Goal: Communication & Community: Answer question/provide support

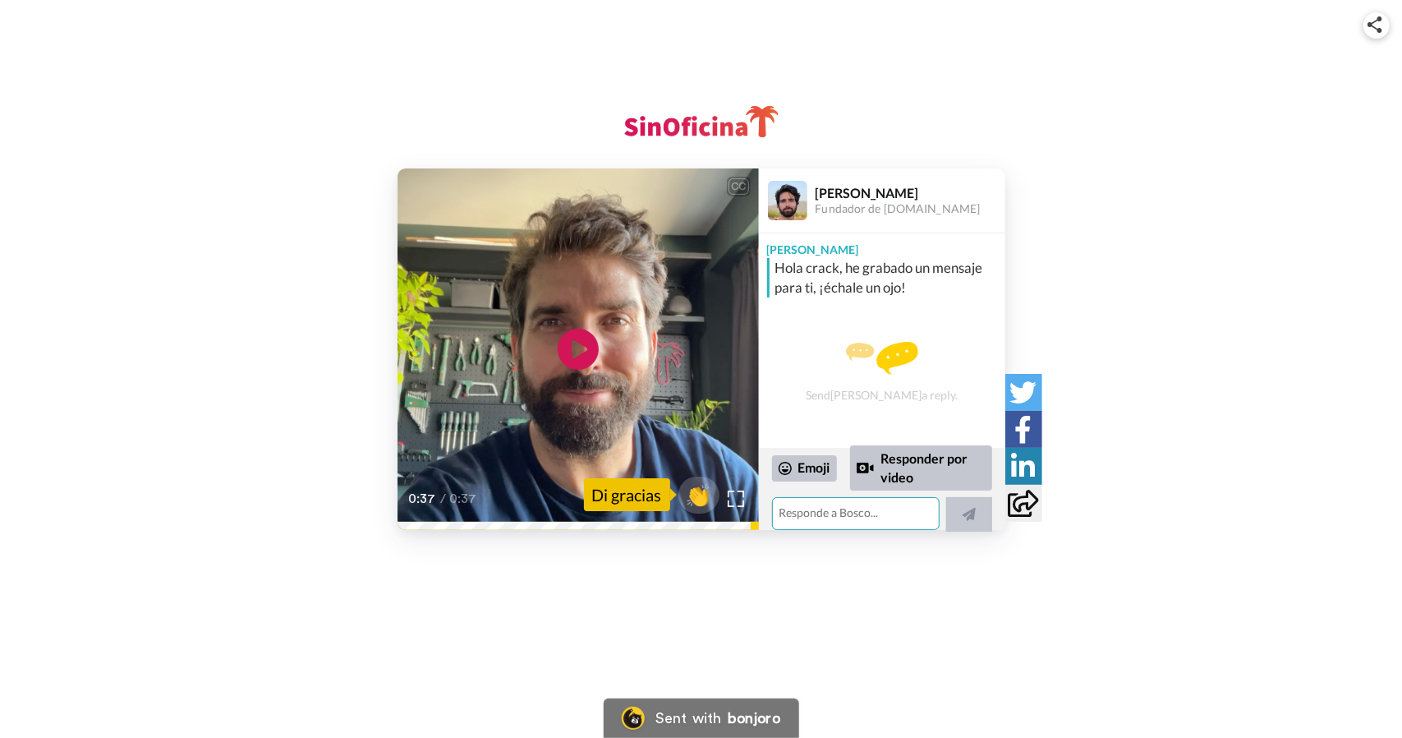
click at [858, 518] on textarea at bounding box center [856, 513] width 168 height 33
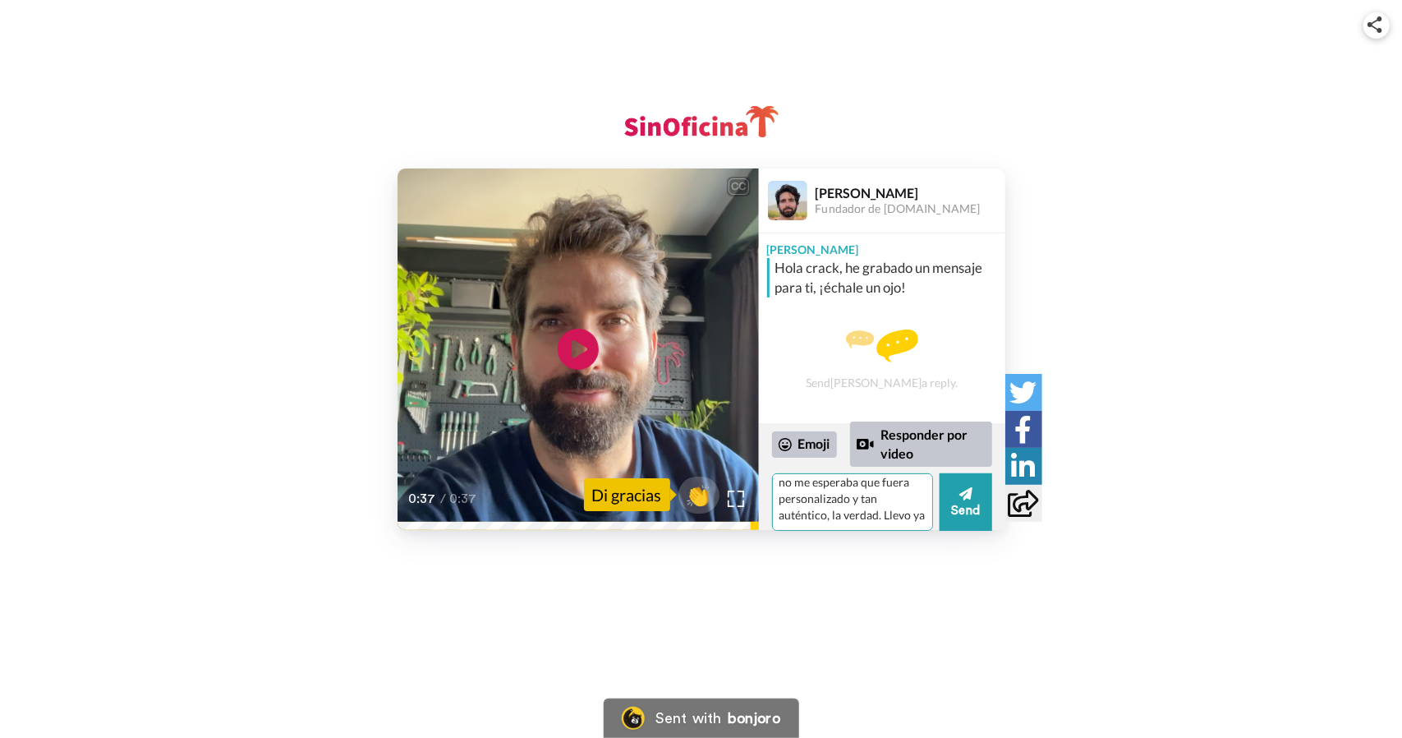
scroll to position [47, 0]
click at [823, 525] on textarea "Buenas [PERSON_NAME]!!! Gracias por el recibimiento, no me esperaba que fuera p…" at bounding box center [852, 502] width 161 height 58
drag, startPoint x: 905, startPoint y: 527, endPoint x: 909, endPoint y: 538, distance: 11.4
click at [909, 538] on div "CC Play/Pause 0:37 / 0:37 👏 Di gracias [PERSON_NAME] Fundador de [DOMAIN_NAME] …" at bounding box center [701, 289] width 1402 height 579
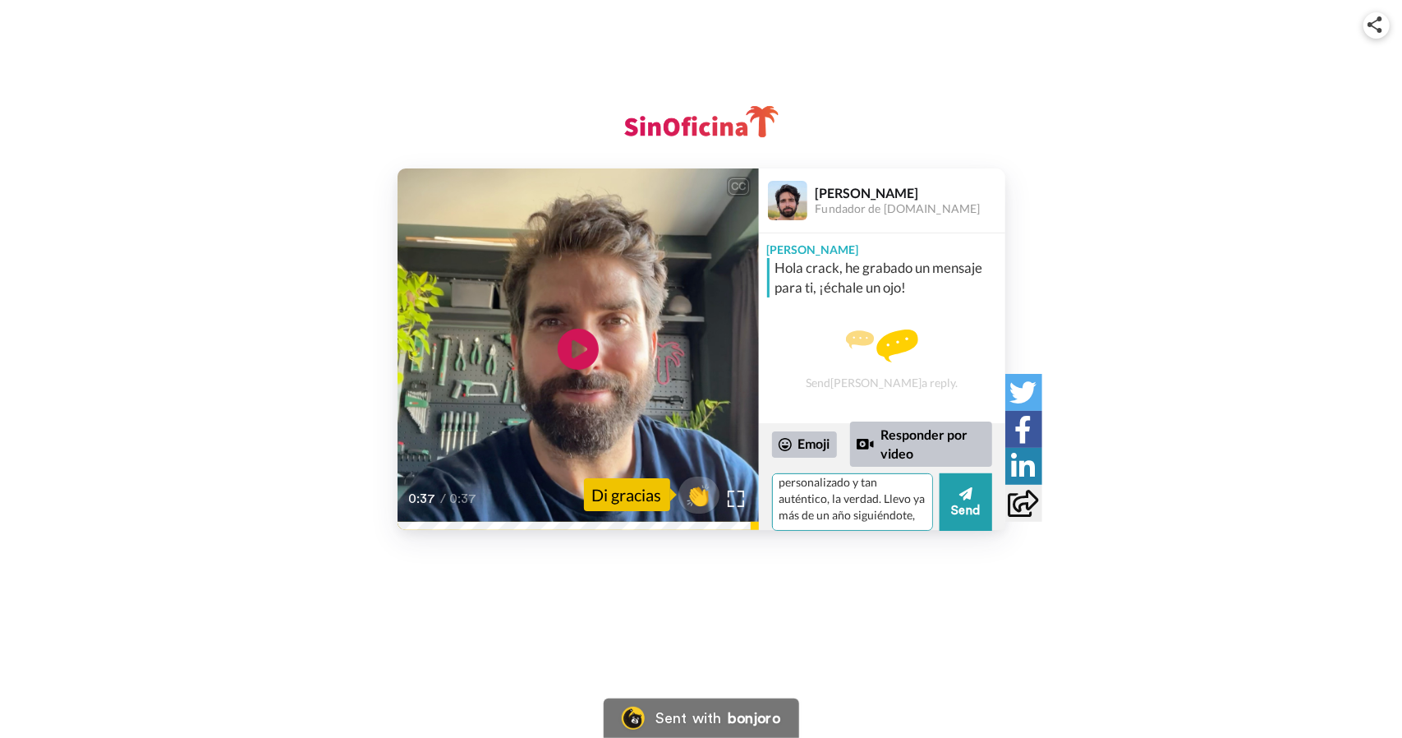
click at [868, 518] on textarea "Buenas [PERSON_NAME]!!! Gracias por el recibimiento, no me esperaba que fuera p…" at bounding box center [852, 502] width 161 height 58
click at [808, 501] on textarea "Buenas [PERSON_NAME]!!! Gracias por el recibimiento, no me esperaba que fuera p…" at bounding box center [852, 502] width 161 height 58
click at [820, 520] on textarea "Buenas [PERSON_NAME]!!! Gracias por el recibimiento, no me esperaba que fuera p…" at bounding box center [852, 502] width 161 height 58
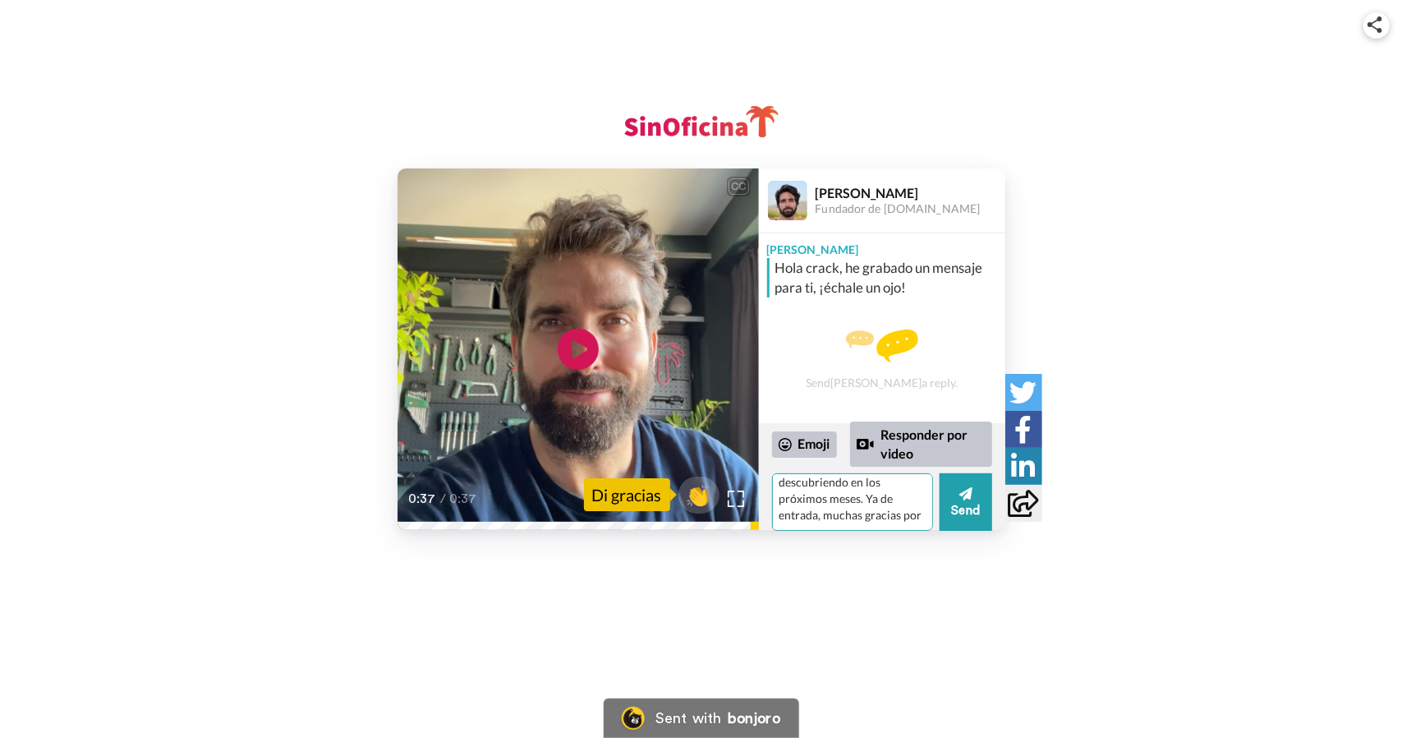
click at [904, 489] on textarea "Buenas [PERSON_NAME]!!! Gracias por el recibimiento, no me esperaba que fuera p…" at bounding box center [852, 502] width 161 height 58
click at [850, 518] on textarea "Buenas [PERSON_NAME]!!! Gracias por el recibimiento, no me esperaba que fuera p…" at bounding box center [852, 502] width 161 height 58
click at [904, 487] on textarea "Buenas [PERSON_NAME]!!! Gracias por el recibimiento, no me esperaba que fuera p…" at bounding box center [852, 502] width 161 height 58
click at [813, 518] on textarea "Buenas [PERSON_NAME]!!! Gracias por el recibimiento, no me esperaba que fuera p…" at bounding box center [852, 502] width 161 height 58
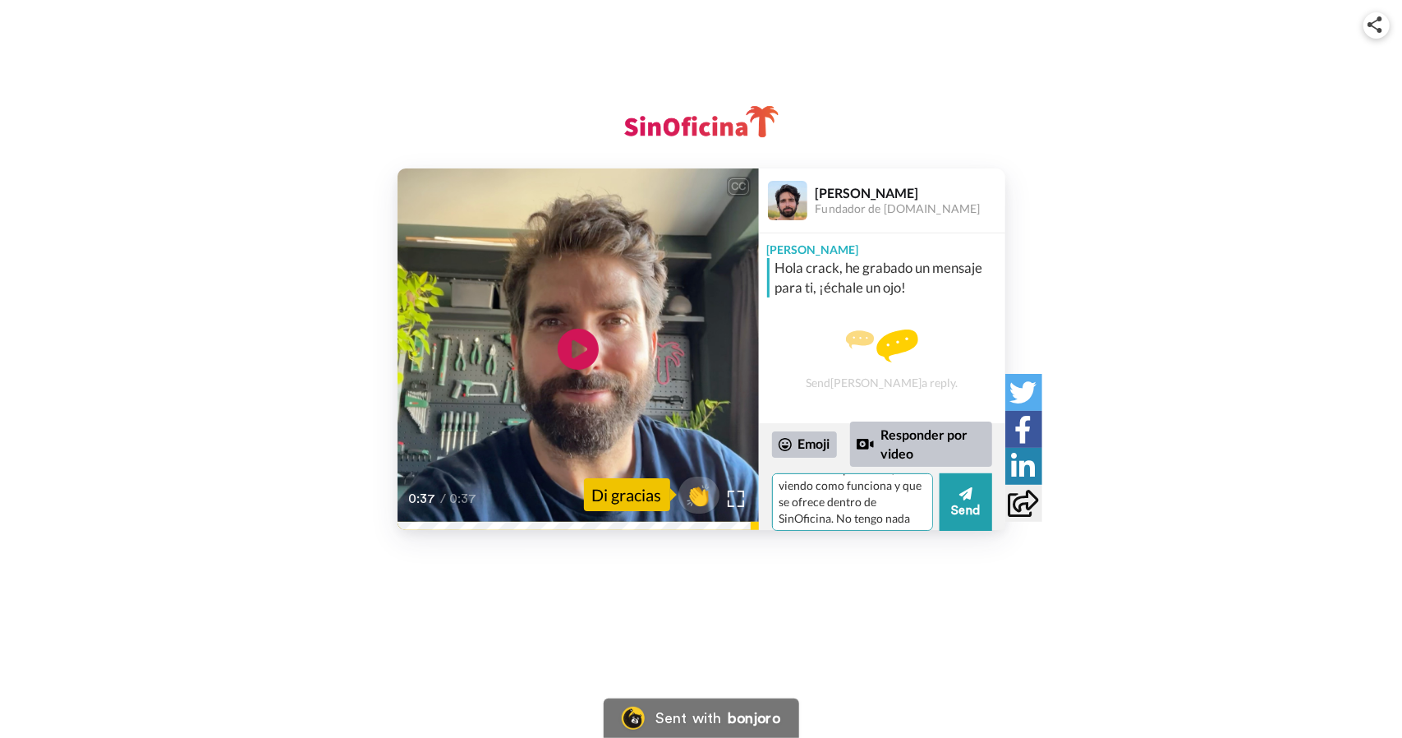
click at [808, 504] on textarea "Buenas [PERSON_NAME]!!! Gracias por el recibimiento, no me esperaba que fuera p…" at bounding box center [852, 502] width 161 height 58
type textarea "Buenas [PERSON_NAME]!!! Gracias por el recibimiento, no me esperaba que fuera p…"
click at [960, 510] on button "Send" at bounding box center [966, 502] width 53 height 58
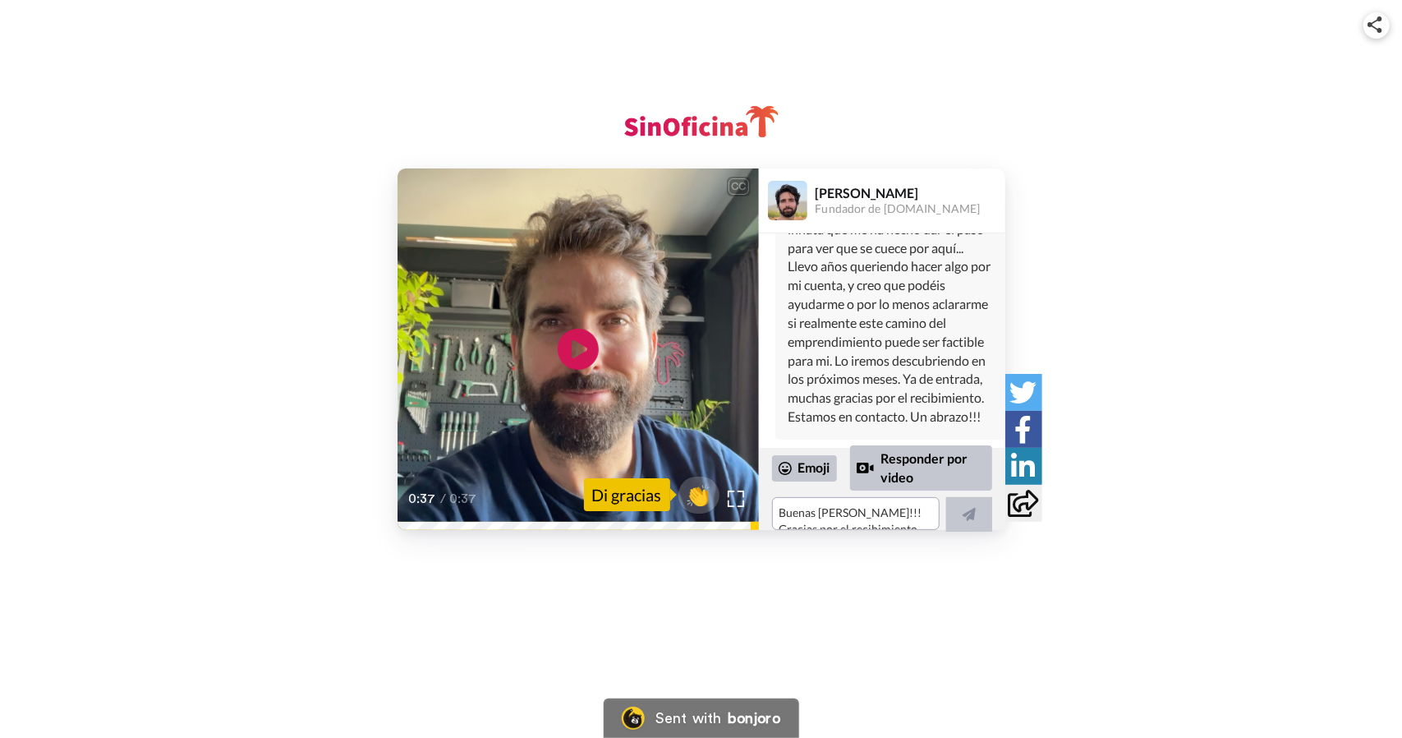
scroll to position [426, 0]
click at [621, 493] on div "Di gracias" at bounding box center [627, 494] width 86 height 33
click at [805, 460] on div "Emoji" at bounding box center [804, 468] width 65 height 26
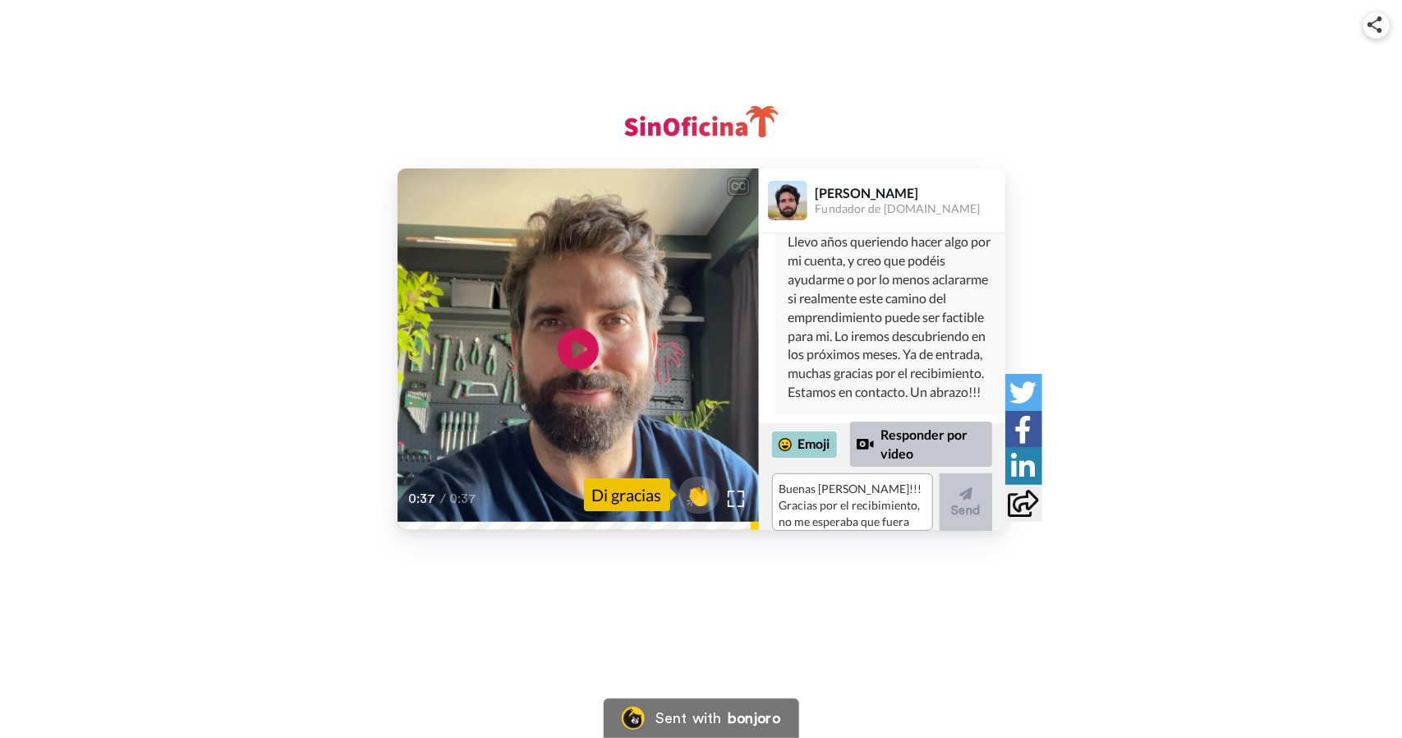
click at [817, 449] on div "Emoji" at bounding box center [804, 444] width 65 height 26
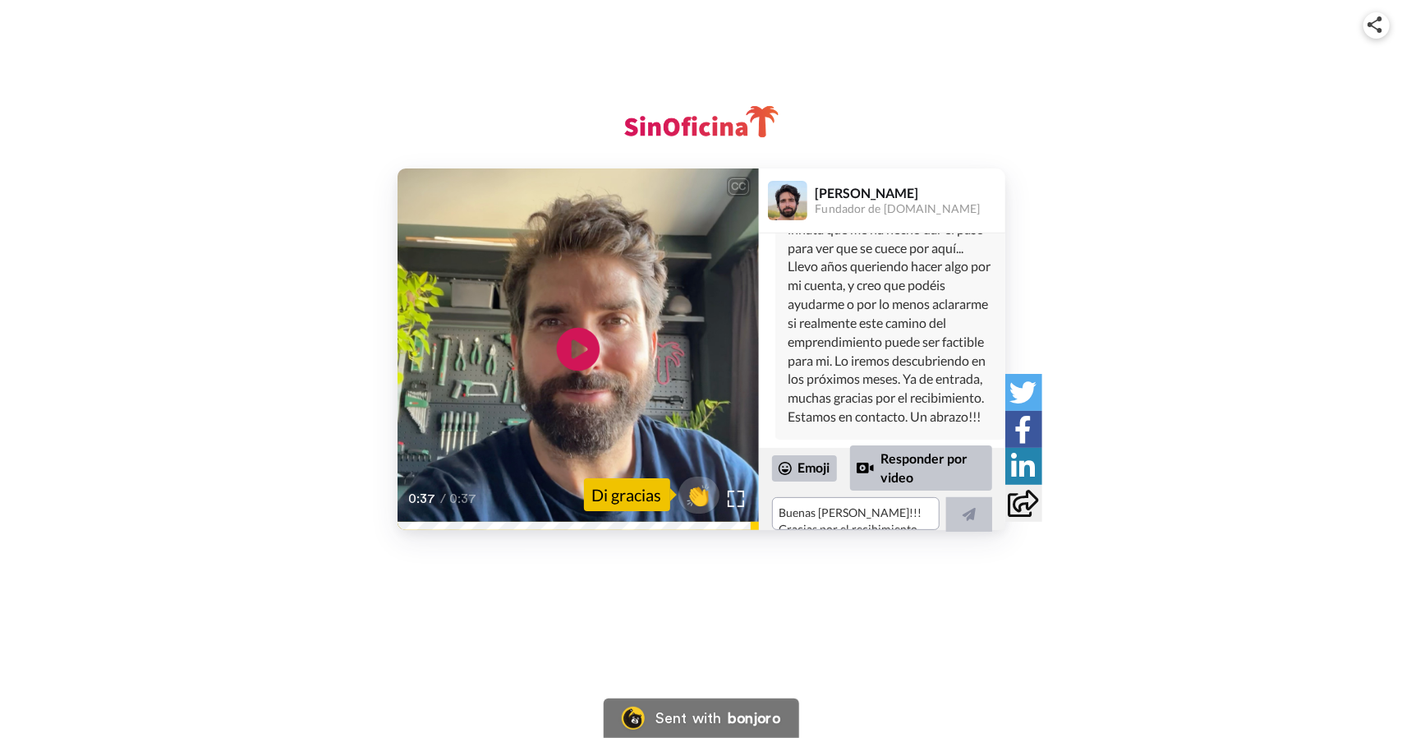
scroll to position [426, 0]
click at [584, 341] on icon at bounding box center [578, 350] width 44 height 44
click at [543, 334] on video at bounding box center [578, 348] width 361 height 361
click at [572, 351] on icon "Play/Pause" at bounding box center [578, 350] width 44 height 78
click at [557, 388] on video at bounding box center [578, 348] width 361 height 361
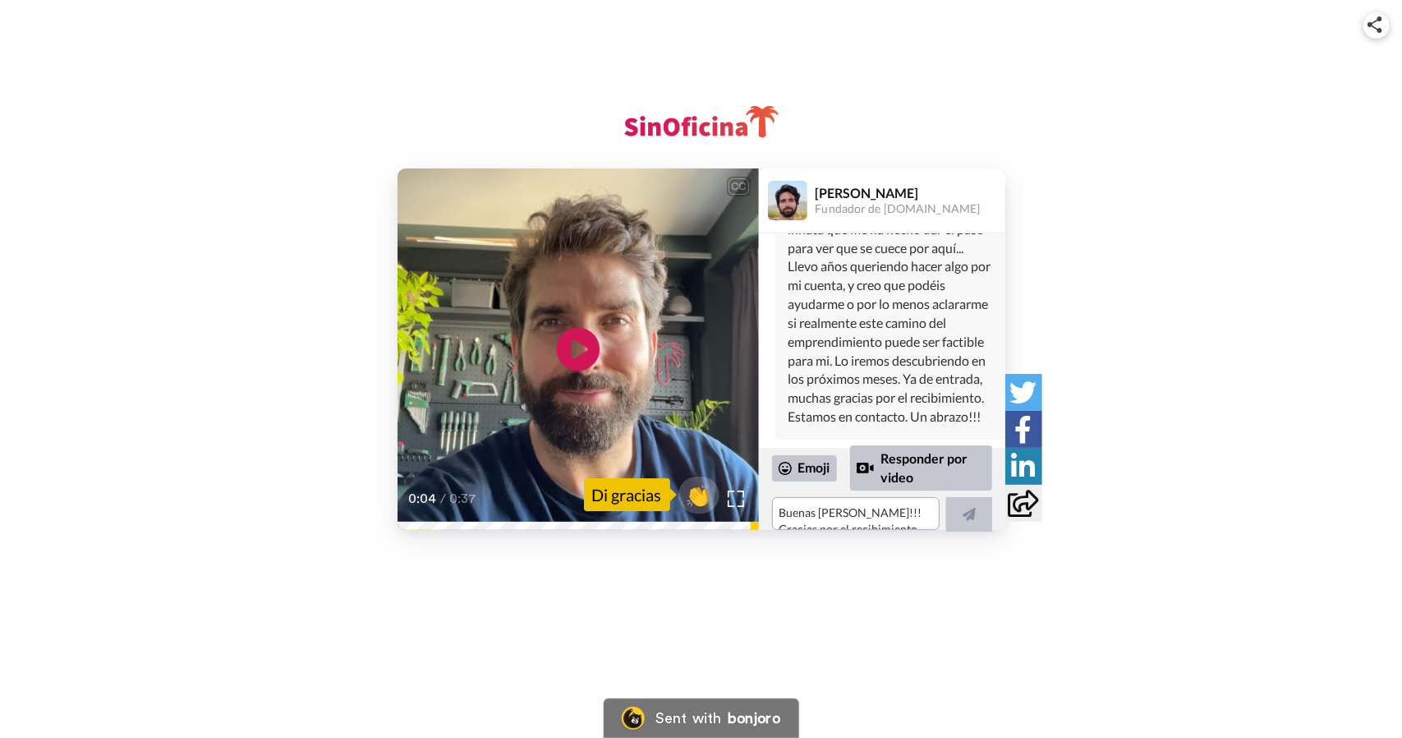
click at [584, 338] on icon at bounding box center [578, 350] width 44 height 44
click at [414, 521] on div "0:04 / 0:37" at bounding box center [578, 504] width 361 height 35
click at [574, 355] on icon "Play/Pause" at bounding box center [578, 350] width 44 height 78
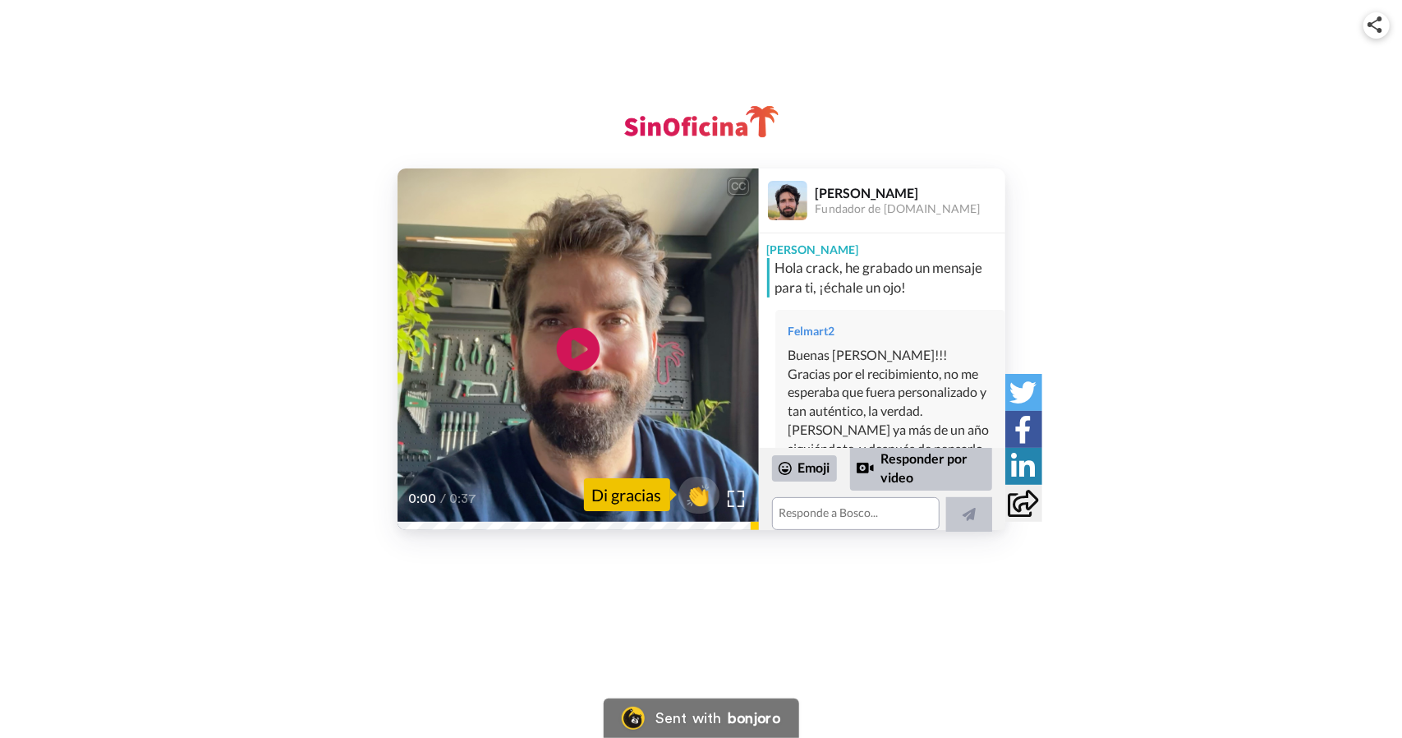
click at [560, 364] on icon "Play/Pause" at bounding box center [578, 350] width 44 height 78
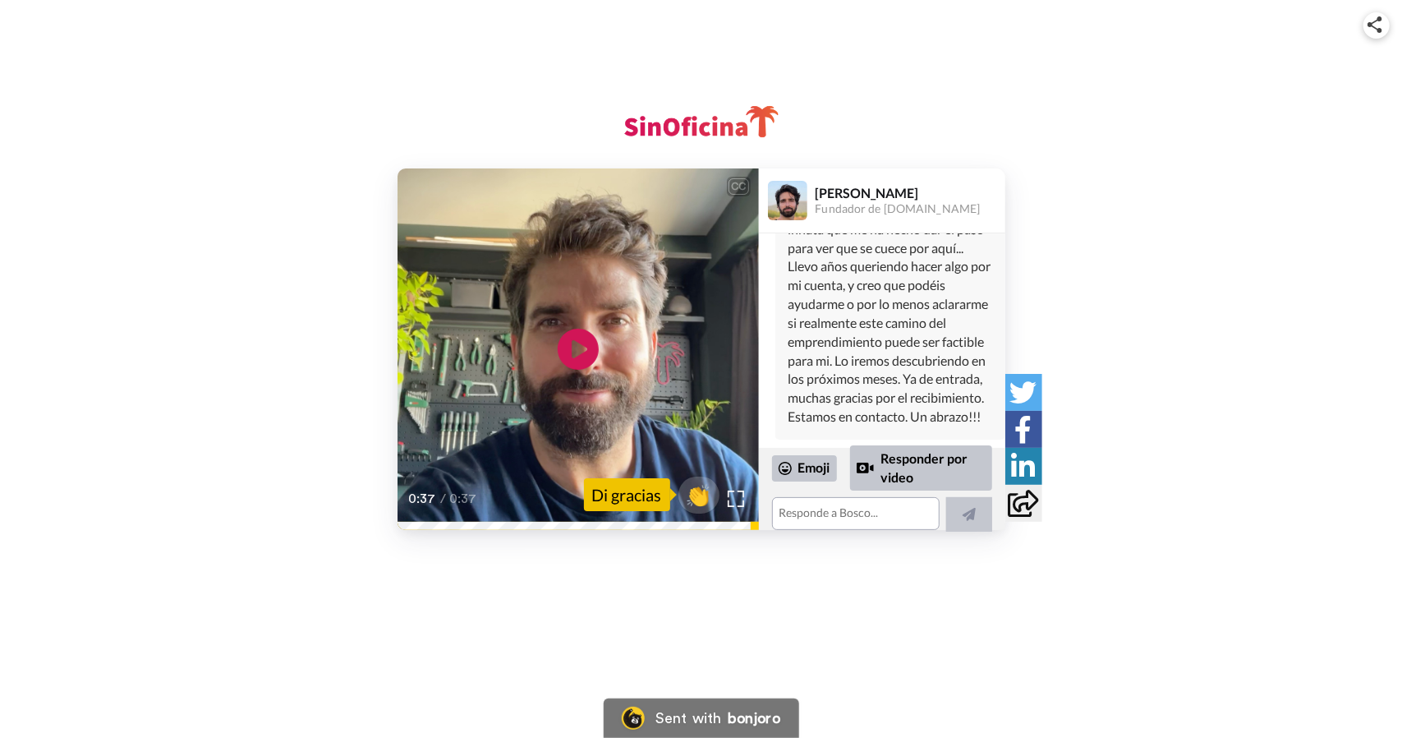
scroll to position [426, 0]
